Goal: Information Seeking & Learning: Learn about a topic

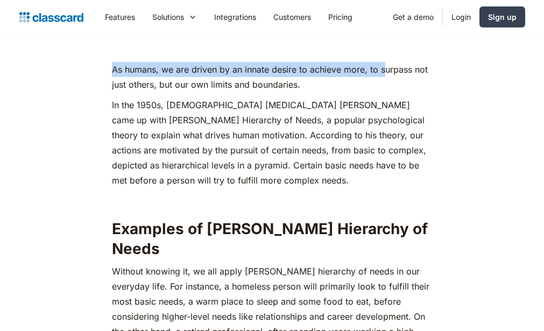
scroll to position [510, 0]
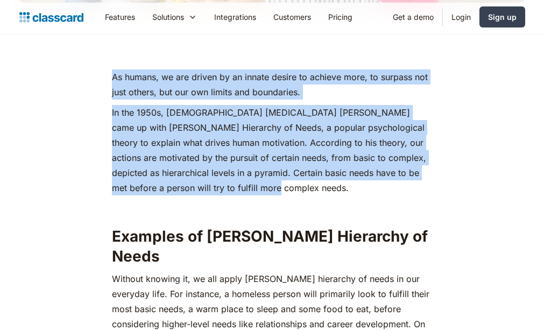
drag, startPoint x: 113, startPoint y: 108, endPoint x: 405, endPoint y: 187, distance: 302.8
copy body "How [PERSON_NAME] Hierarchy of Needs can be applied in teaching [PERSON_NAME] […"
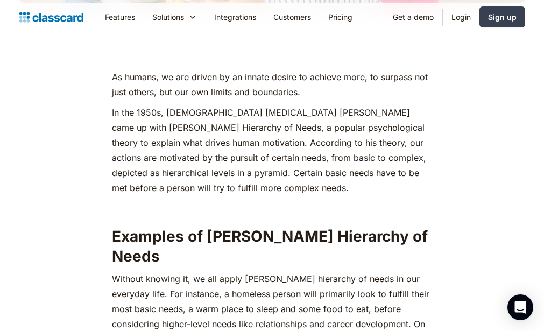
click at [292, 272] on p "‍Without knowing it, we all apply [PERSON_NAME] hierarchy of needs in our every…" at bounding box center [272, 331] width 321 height 121
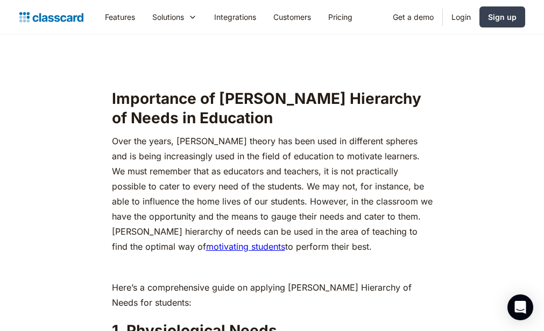
scroll to position [1048, 0]
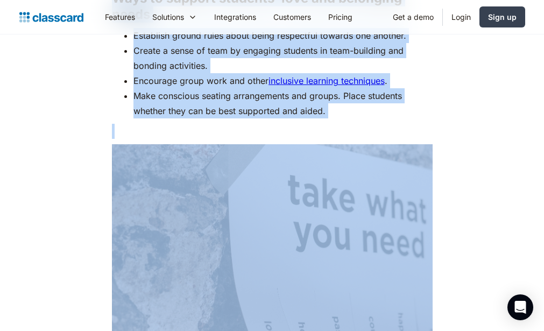
scroll to position [3206, 0]
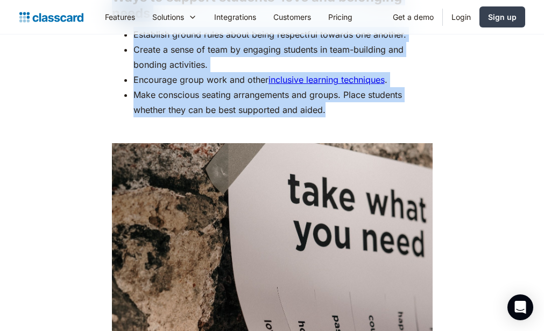
drag, startPoint x: 112, startPoint y: 78, endPoint x: 347, endPoint y: 78, distance: 234.7
copy div "Loremipsum do Sitame'c Adipiscin el Seddo ei Temporinc Utla etd magna, Aliquae …"
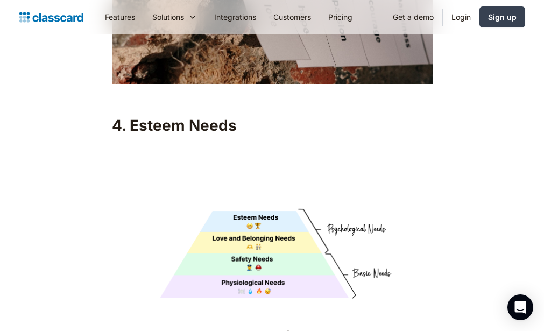
scroll to position [3528, 0]
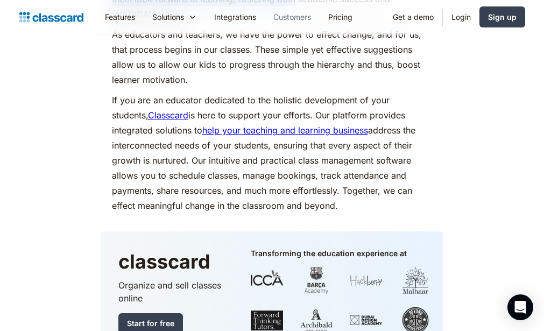
scroll to position [5106, 0]
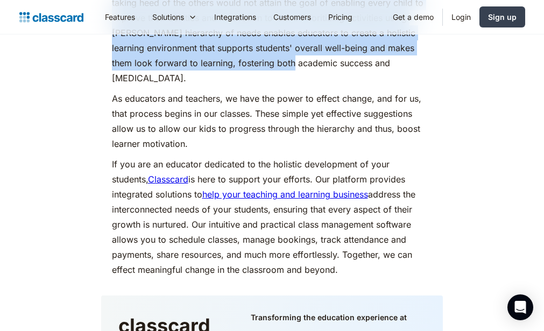
drag, startPoint x: 114, startPoint y: 81, endPoint x: 389, endPoint y: 236, distance: 315.7
copy div "1. Loremi Dolor ‍ Sitame conse adipiscing eli seddoe tempo in Utlabo’e dolorema…"
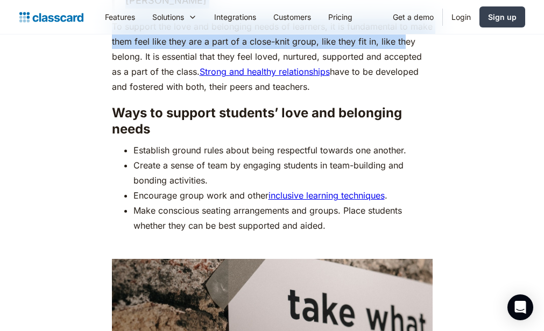
scroll to position [3015, 0]
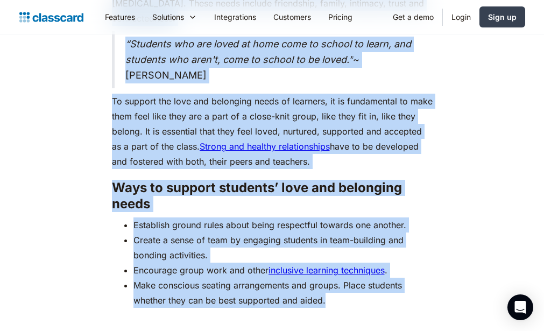
drag, startPoint x: 112, startPoint y: 153, endPoint x: 426, endPoint y: 266, distance: 333.8
copy div "Loremipsum do Sitame'c Adipiscin el Seddo ei Temporinc Utla etd magna, Aliquae …"
